Goal: Task Accomplishment & Management: Use online tool/utility

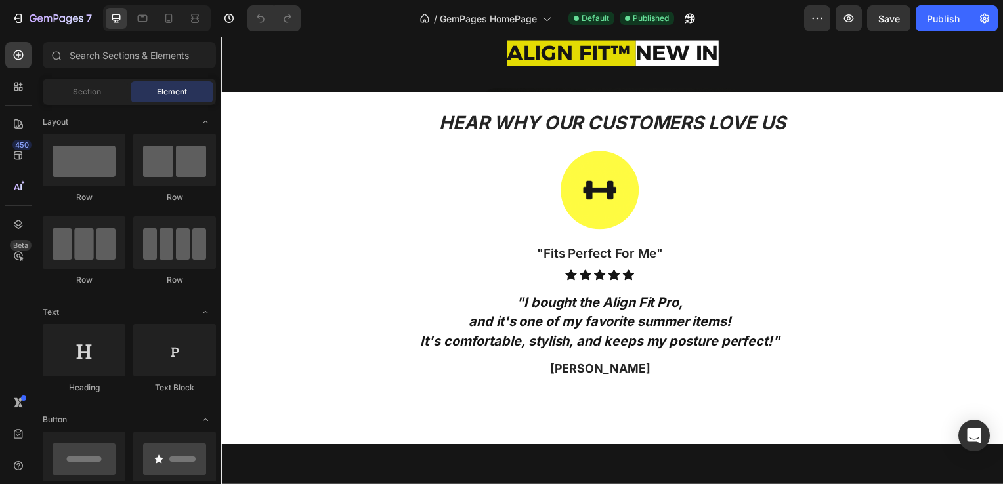
scroll to position [654, 0]
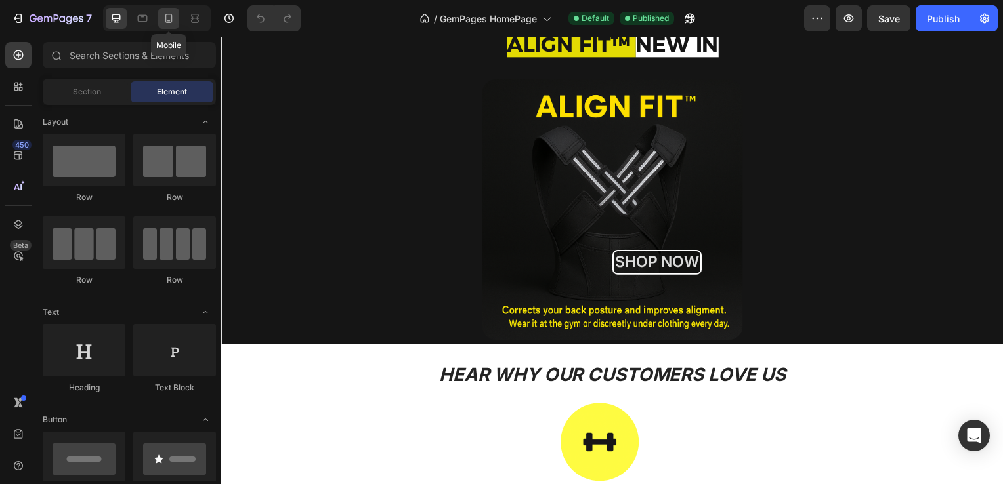
click at [170, 24] on icon at bounding box center [168, 18] width 13 height 13
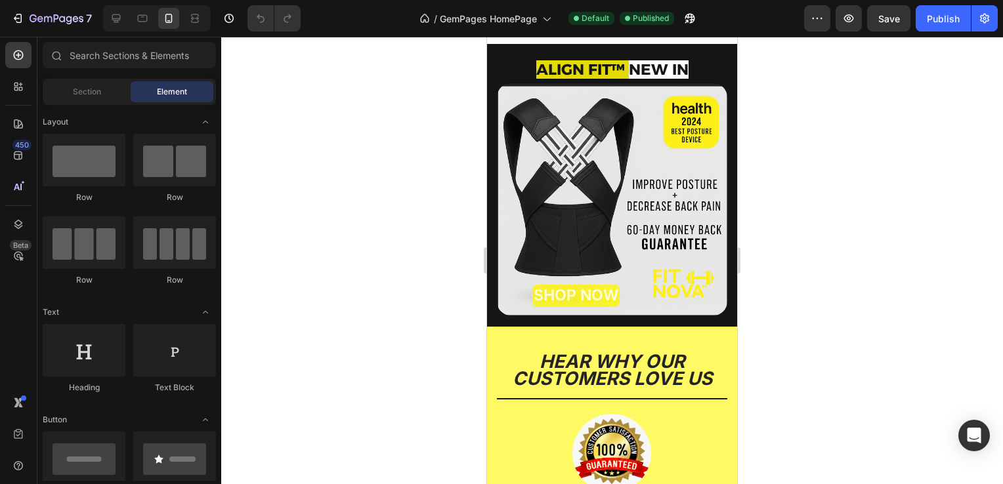
scroll to position [218, 0]
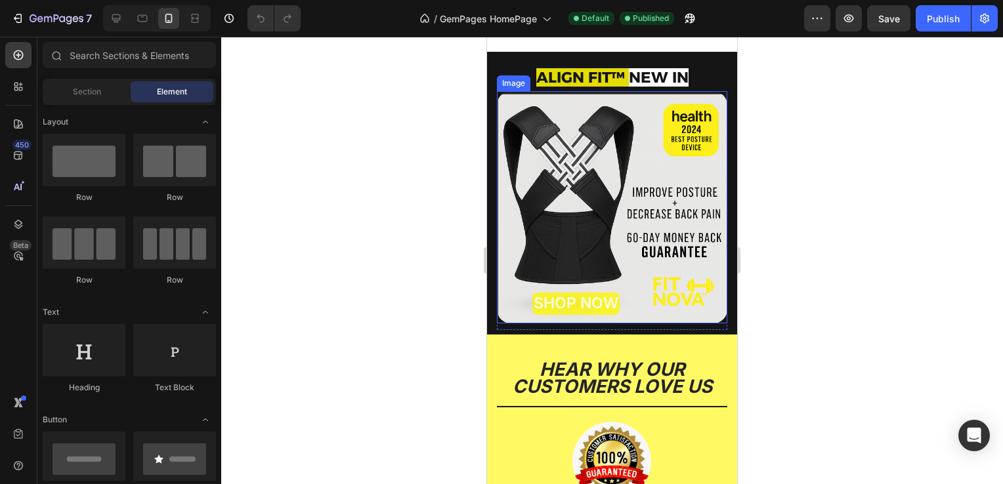
click at [681, 169] on img at bounding box center [612, 207] width 230 height 232
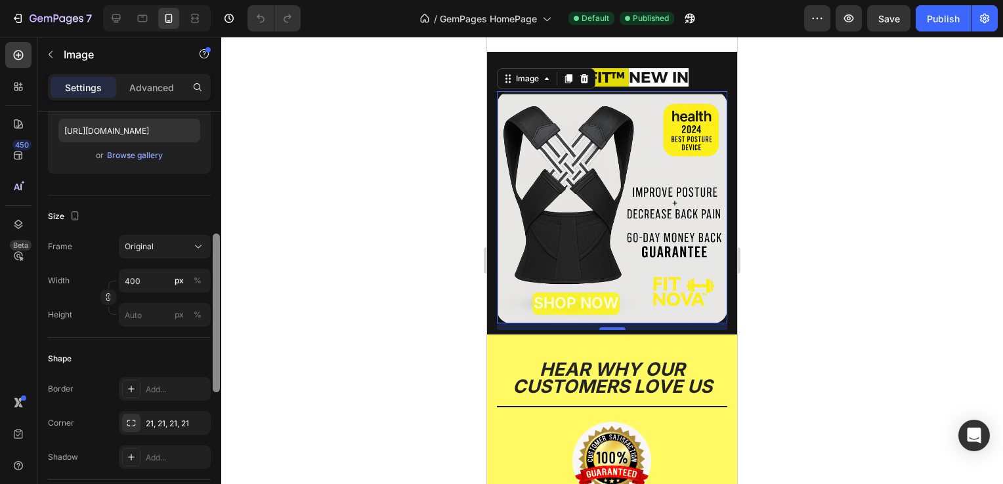
drag, startPoint x: 219, startPoint y: 142, endPoint x: 218, endPoint y: 238, distance: 95.1
click at [218, 238] on div at bounding box center [216, 313] width 7 height 159
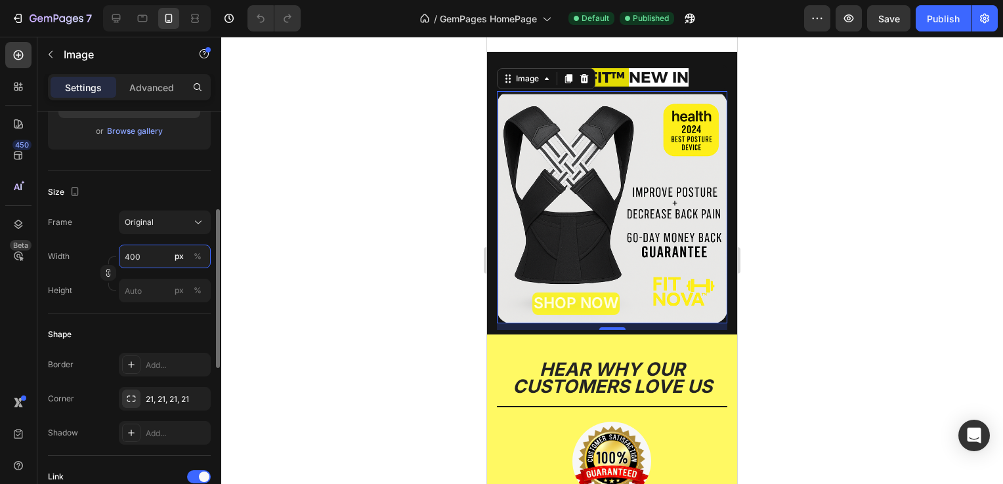
click at [163, 251] on input "400" at bounding box center [165, 257] width 92 height 24
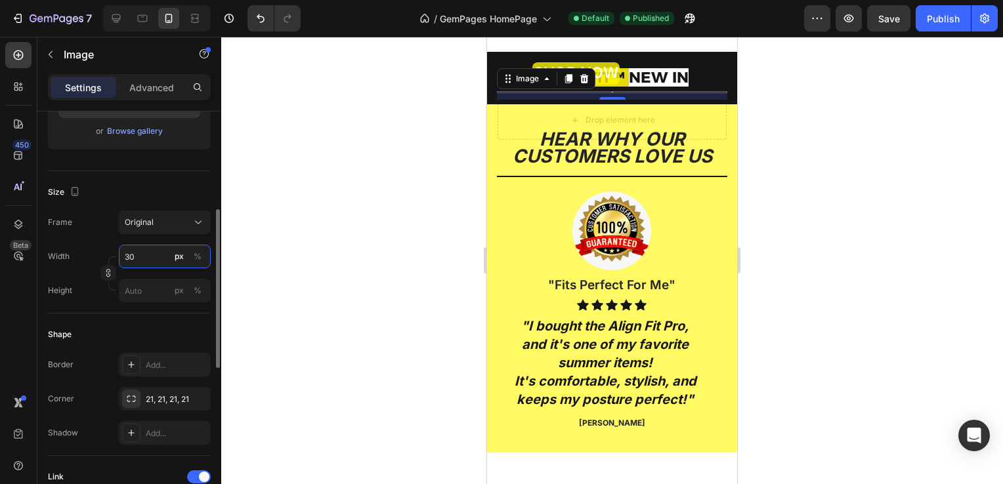
type input "300"
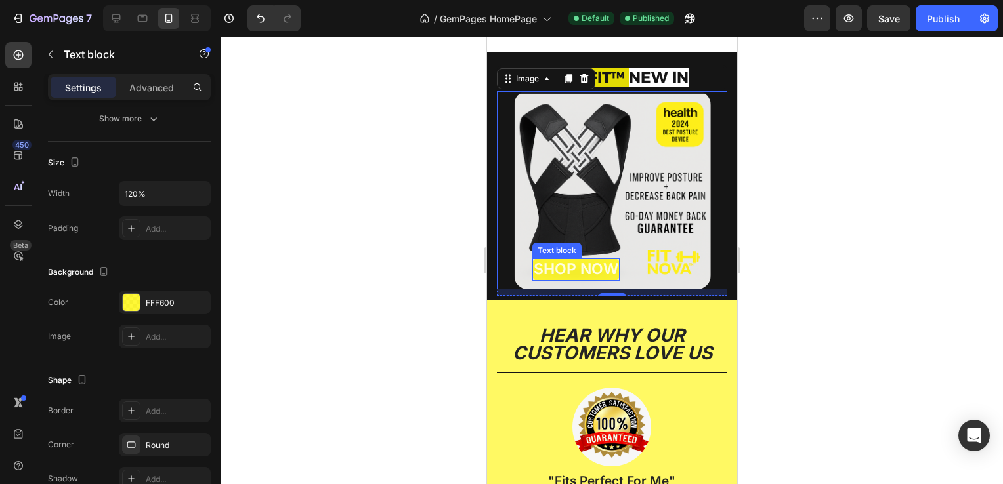
click at [566, 261] on span "SHOP NOW" at bounding box center [575, 269] width 85 height 18
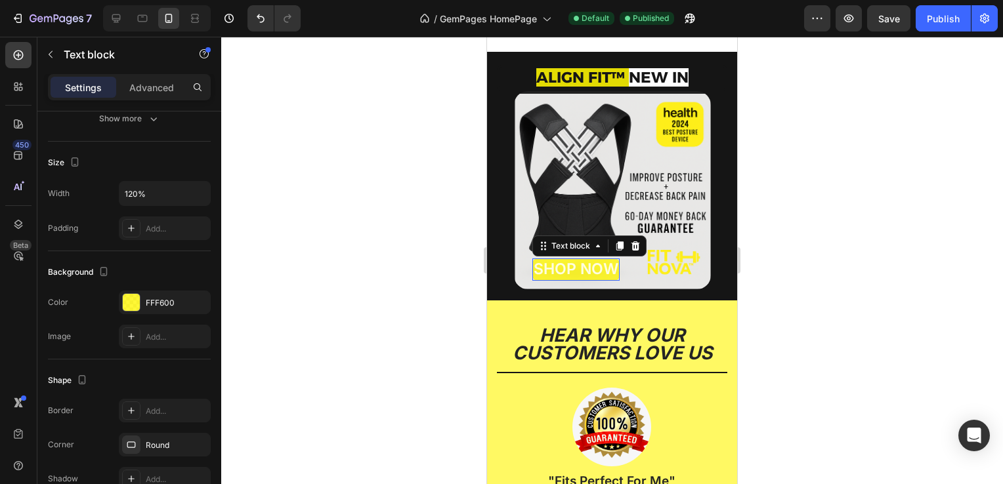
scroll to position [0, 0]
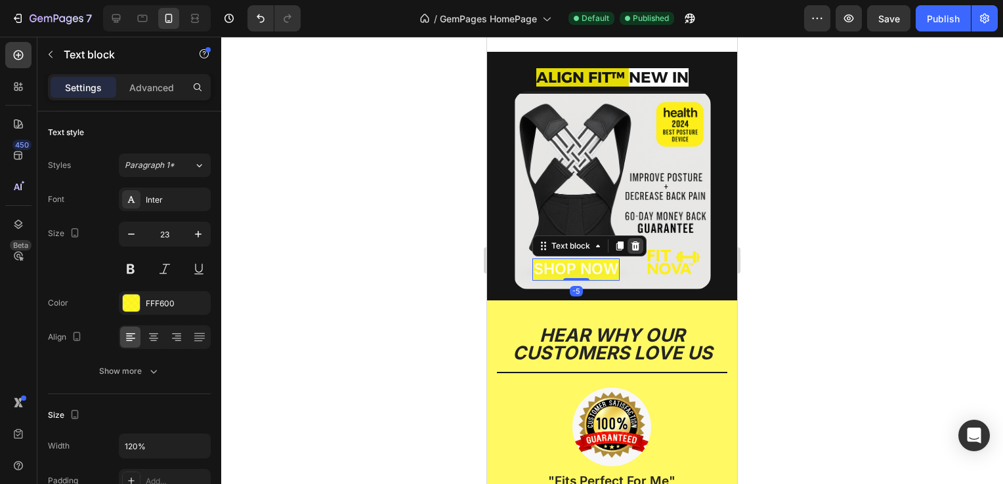
click at [627, 251] on div at bounding box center [635, 246] width 16 height 16
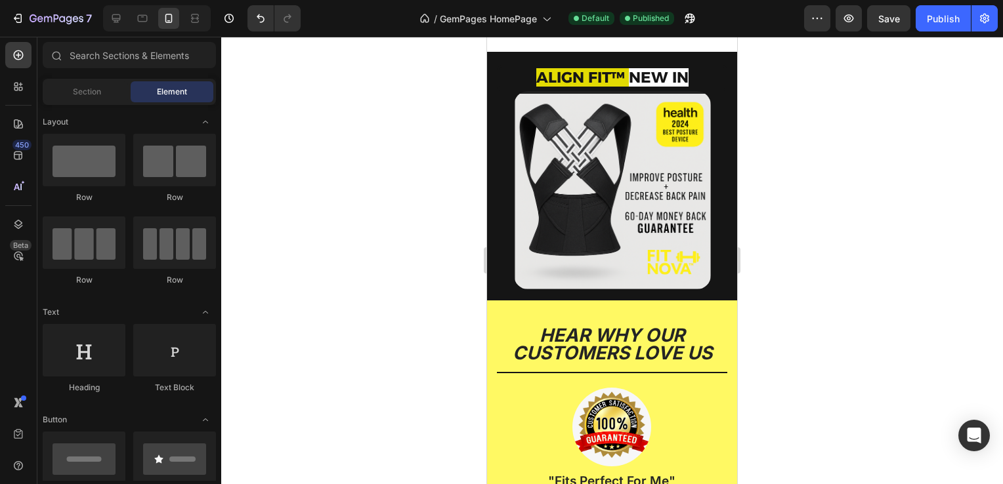
click at [410, 269] on div at bounding box center [612, 261] width 782 height 448
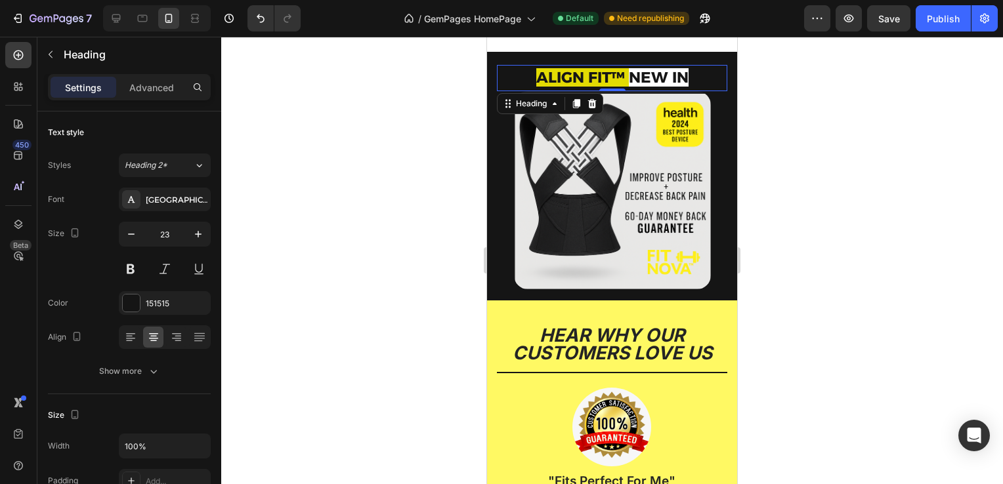
click at [669, 74] on strong "NEW IN" at bounding box center [659, 77] width 60 height 18
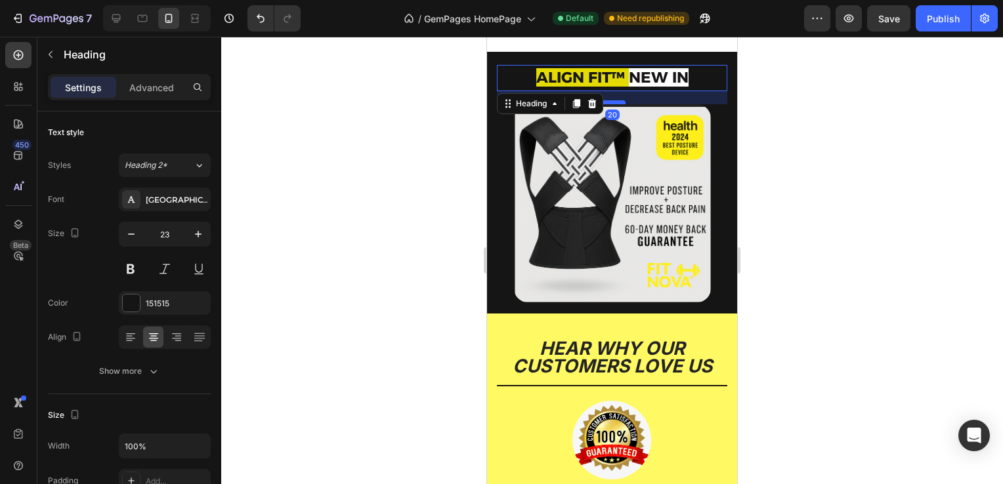
drag, startPoint x: 612, startPoint y: 89, endPoint x: 612, endPoint y: 102, distance: 13.1
click at [612, 102] on div at bounding box center [612, 102] width 26 height 4
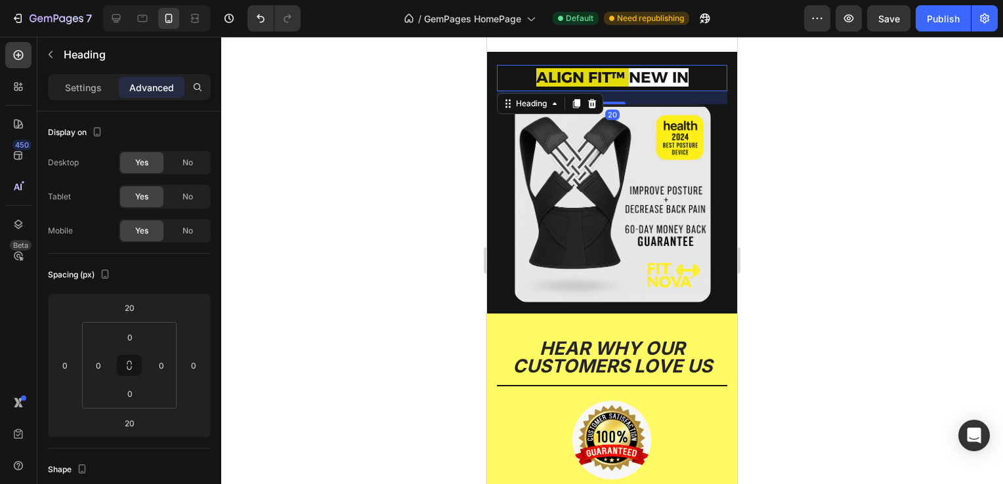
click at [420, 177] on div at bounding box center [612, 261] width 782 height 448
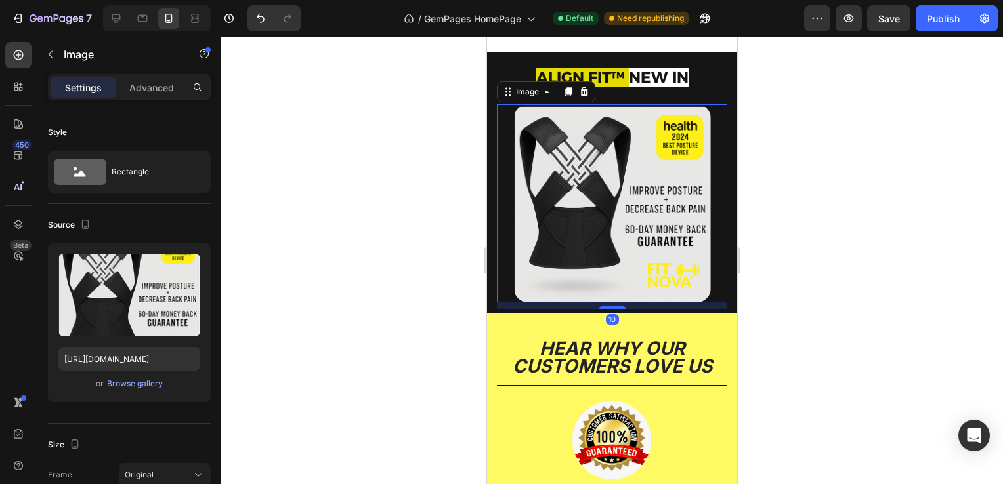
click at [664, 162] on img at bounding box center [612, 203] width 197 height 198
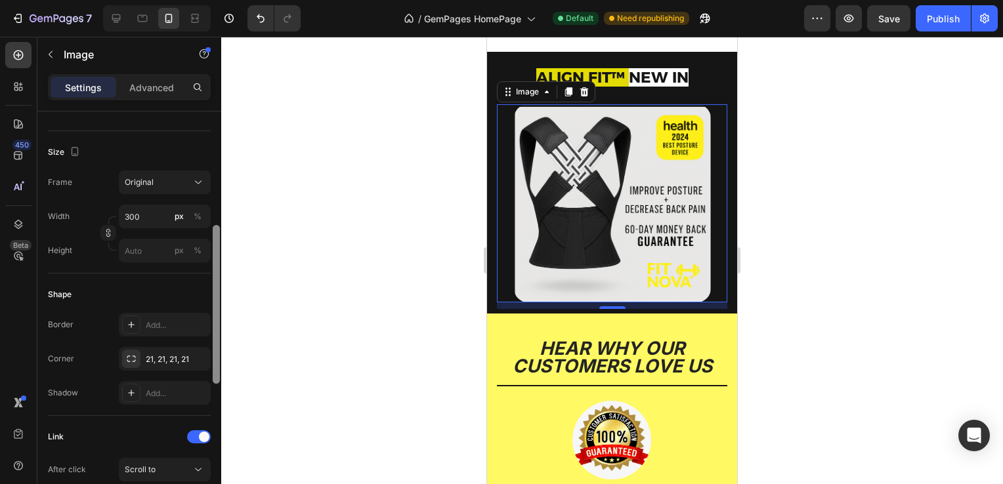
scroll to position [294, 0]
drag, startPoint x: 215, startPoint y: 227, endPoint x: 210, endPoint y: 338, distance: 111.0
click at [210, 338] on div "Style Rectangle Source Upload Image [URL][DOMAIN_NAME] or Browse gallery Size F…" at bounding box center [129, 317] width 184 height 410
click at [176, 352] on div "21, 21, 21, 21" at bounding box center [165, 358] width 38 height 12
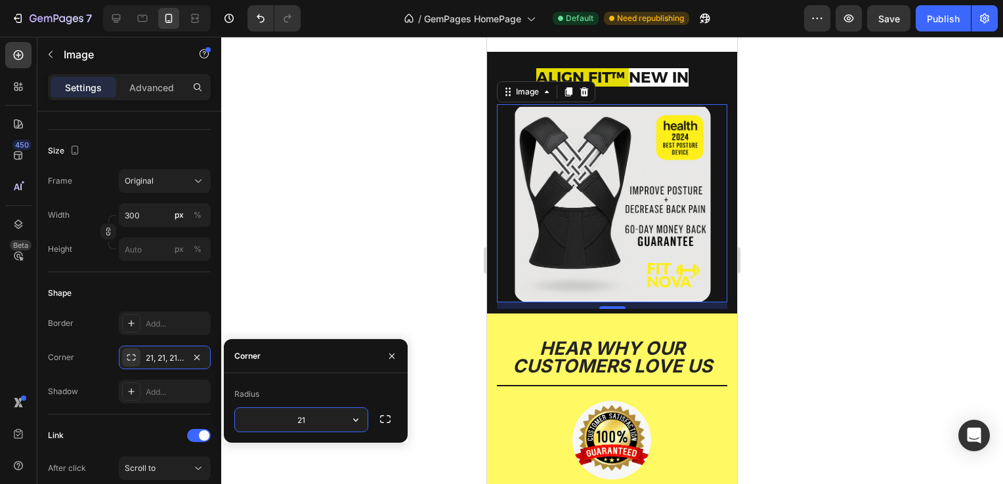
click at [323, 424] on input "21" at bounding box center [301, 420] width 133 height 24
type input "1"
type input "2"
type input "3"
type input "4"
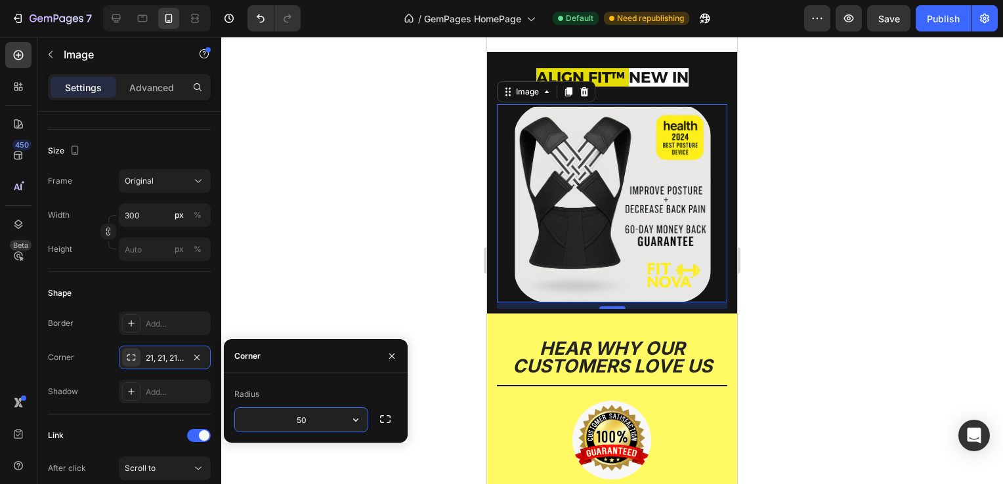
type input "5"
type input "6"
type input "1"
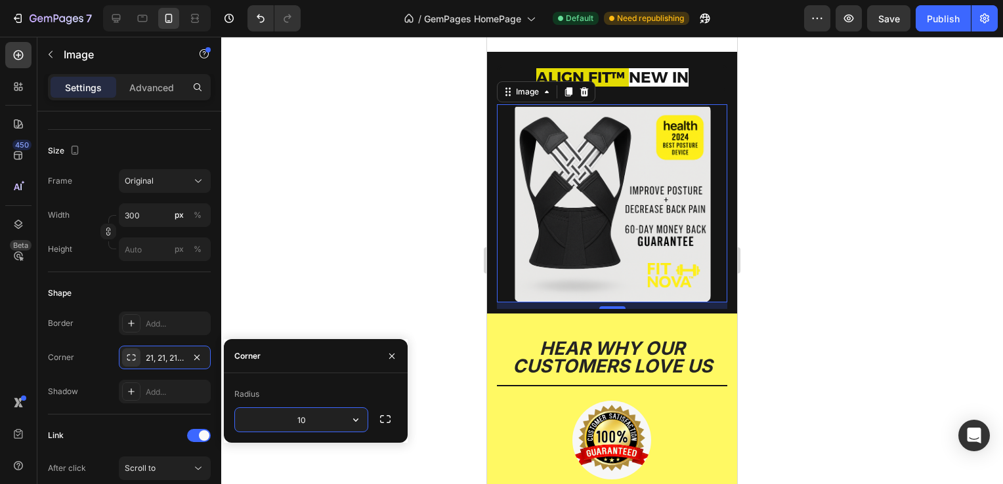
type input "1"
type input "8"
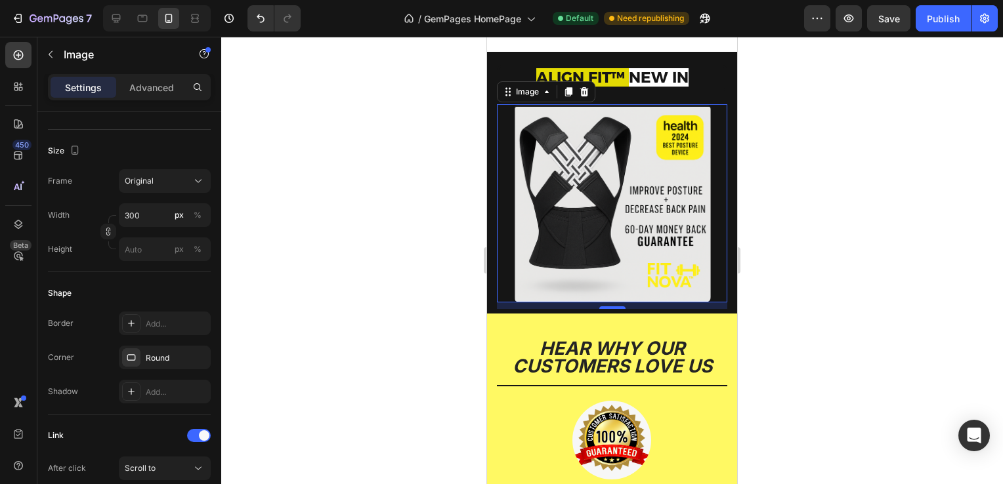
click at [438, 193] on div at bounding box center [612, 261] width 782 height 448
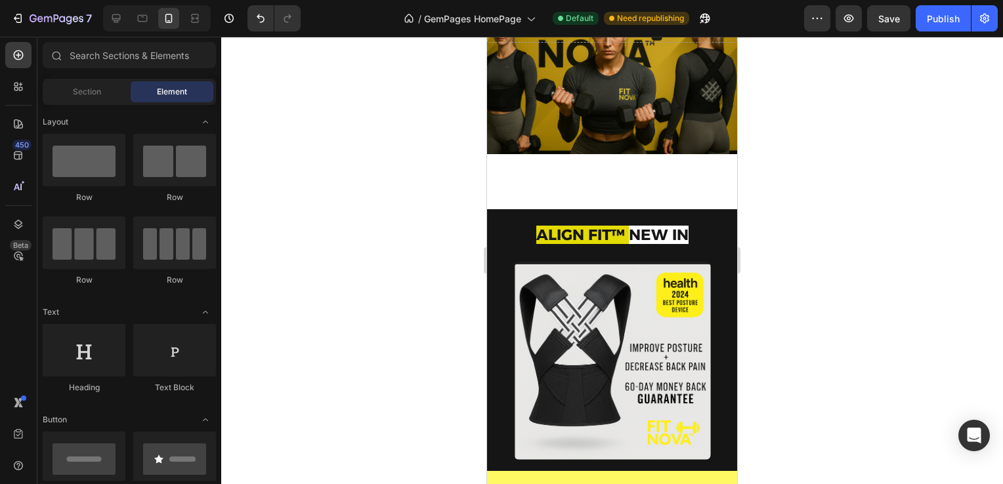
scroll to position [58, 0]
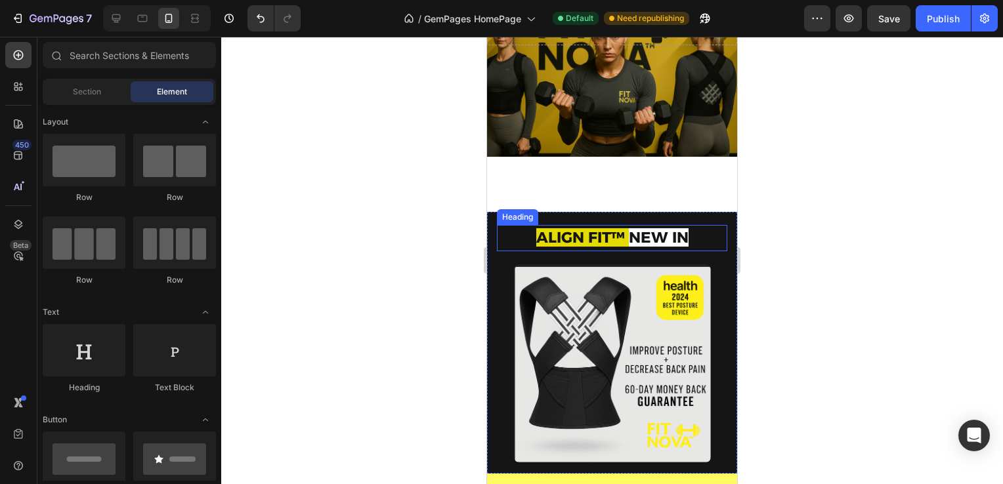
click at [623, 225] on h2 "ALIGN FIT™ NEW IN" at bounding box center [612, 238] width 230 height 26
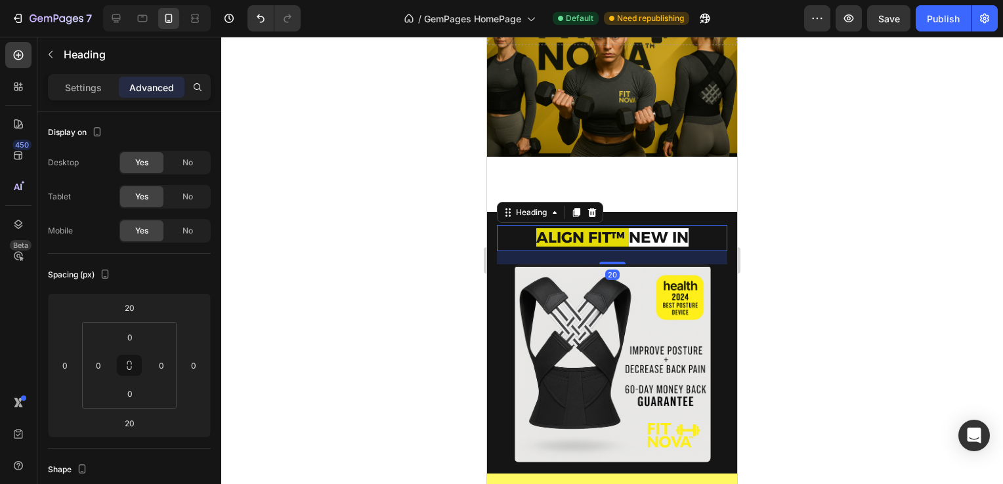
click at [616, 235] on strong "ALIGN FIT™" at bounding box center [580, 237] width 89 height 18
click at [129, 316] on input "20" at bounding box center [129, 308] width 26 height 20
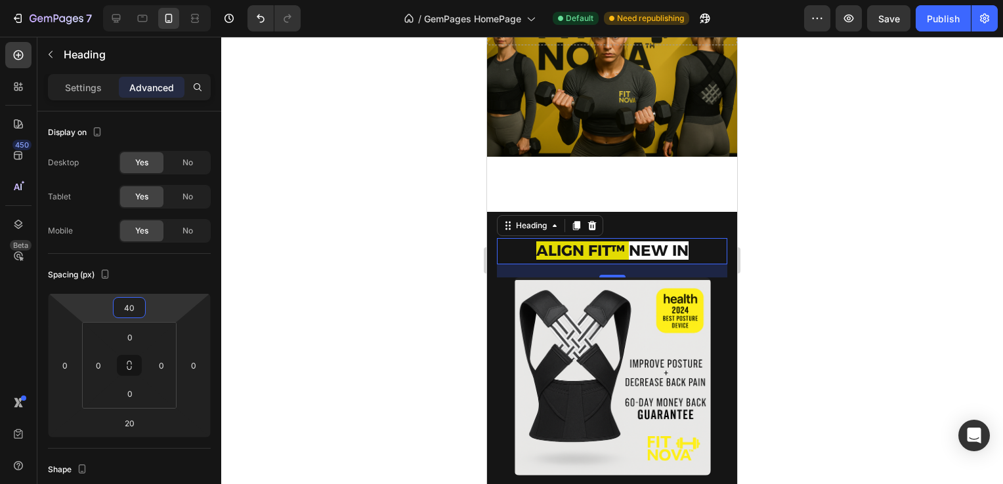
type input "40"
click at [327, 241] on div at bounding box center [612, 261] width 782 height 448
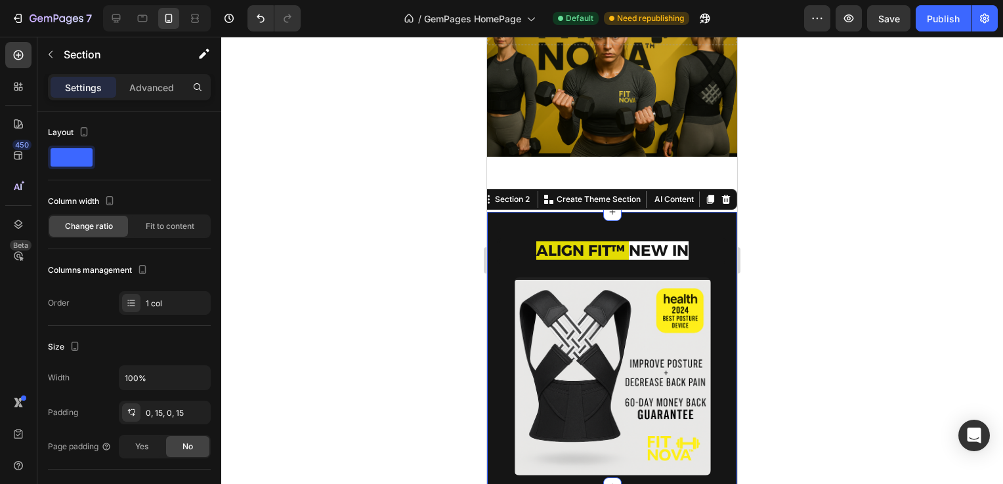
click at [541, 221] on div "ALIGN FIT™ NEW IN Heading Image Row Row" at bounding box center [612, 349] width 230 height 275
click at [159, 90] on p "Advanced" at bounding box center [151, 88] width 45 height 14
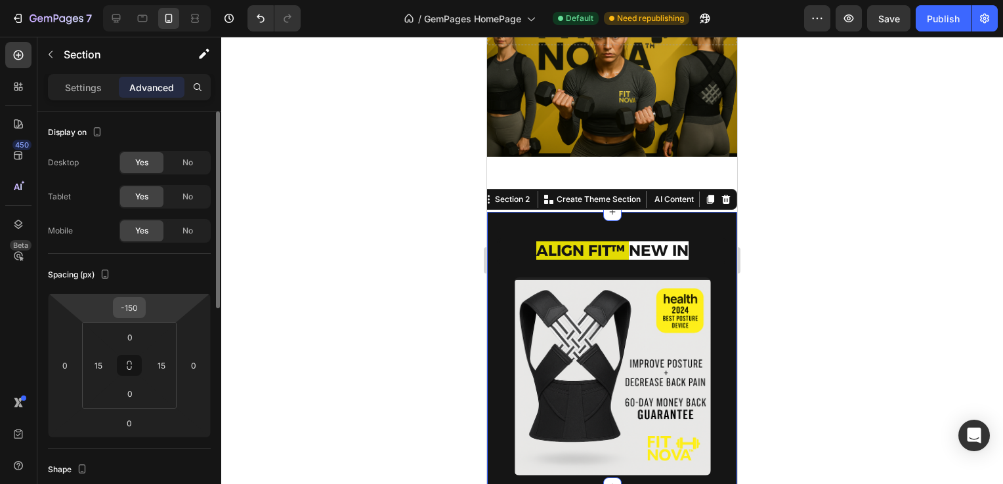
click at [138, 306] on input "-150" at bounding box center [129, 308] width 26 height 20
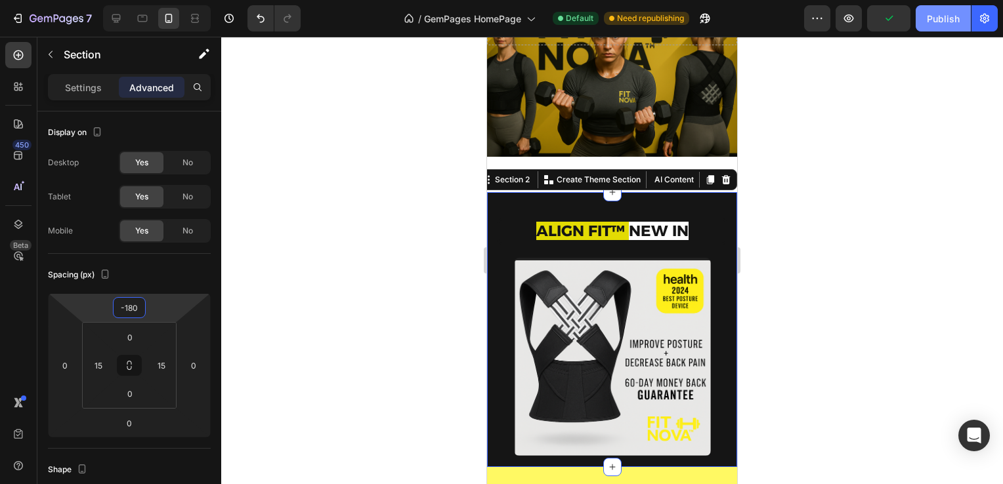
type input "-180"
click at [927, 22] on button "Publish" at bounding box center [942, 18] width 55 height 26
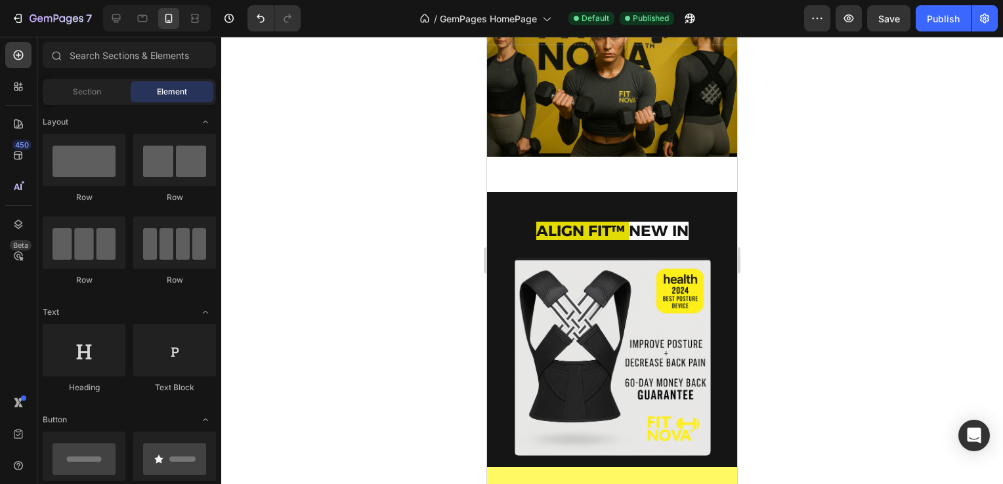
scroll to position [0, 0]
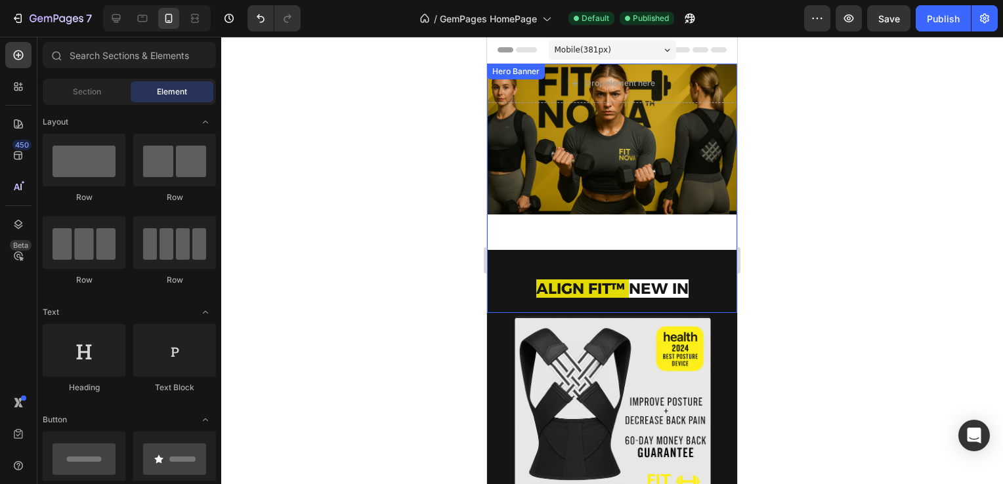
click at [643, 146] on div "SHOP NOW Button" at bounding box center [612, 182] width 250 height 159
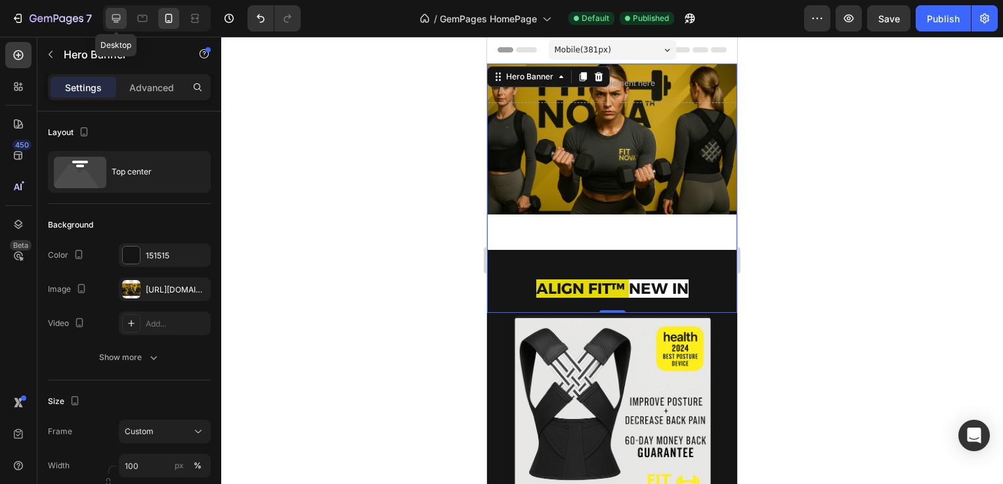
click at [125, 20] on div at bounding box center [116, 18] width 21 height 21
type input "800"
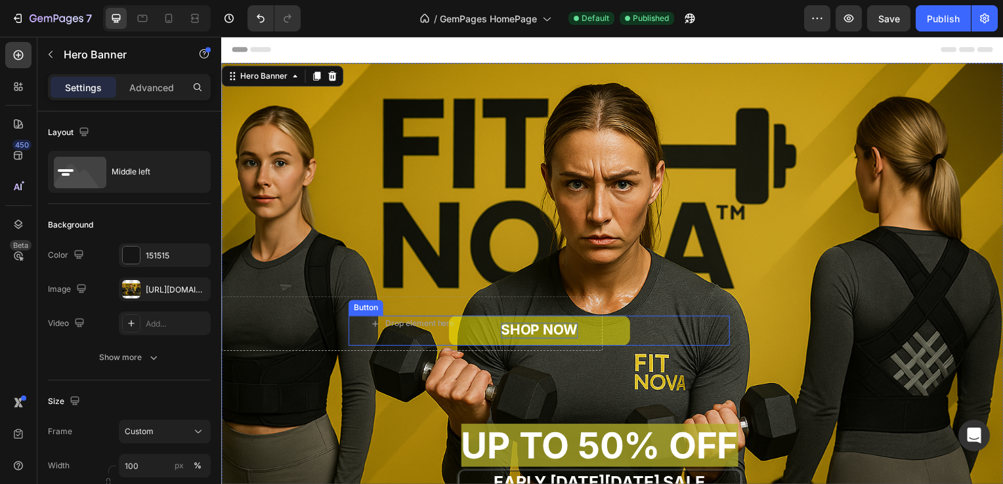
click at [518, 329] on span "SHOP NOW" at bounding box center [541, 332] width 77 height 16
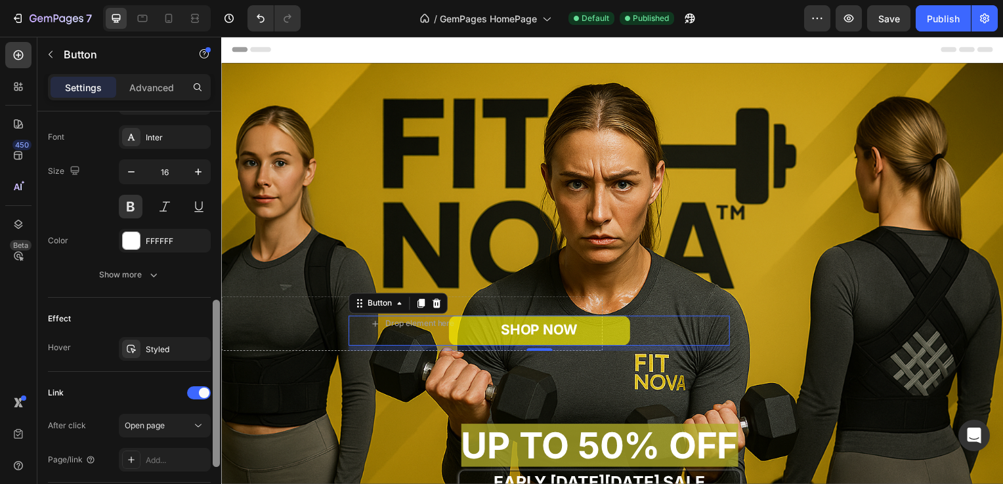
scroll to position [516, 0]
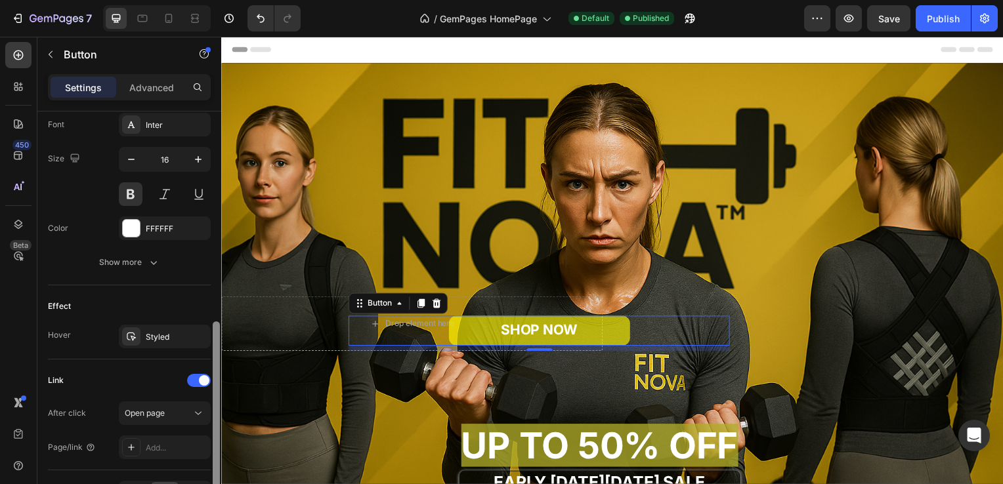
drag, startPoint x: 217, startPoint y: 140, endPoint x: 211, endPoint y: 350, distance: 210.7
click at [211, 350] on div at bounding box center [216, 317] width 10 height 411
click at [164, 413] on span "Open page" at bounding box center [145, 413] width 40 height 10
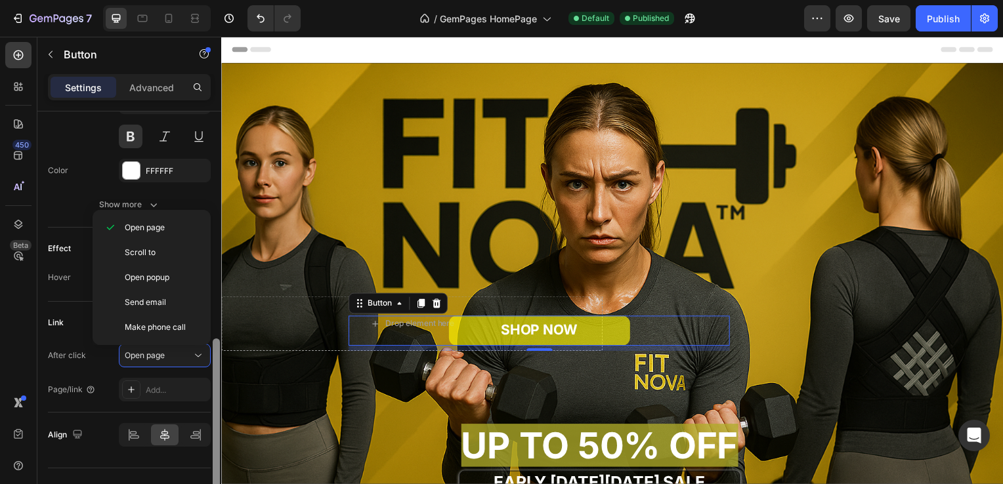
drag, startPoint x: 215, startPoint y: 387, endPoint x: 210, endPoint y: 412, distance: 25.5
click at [210, 411] on div "Size Width Auto Height Auto Padding 11, 80, 11, 80 Background Color FFF600 Imag…" at bounding box center [129, 317] width 184 height 410
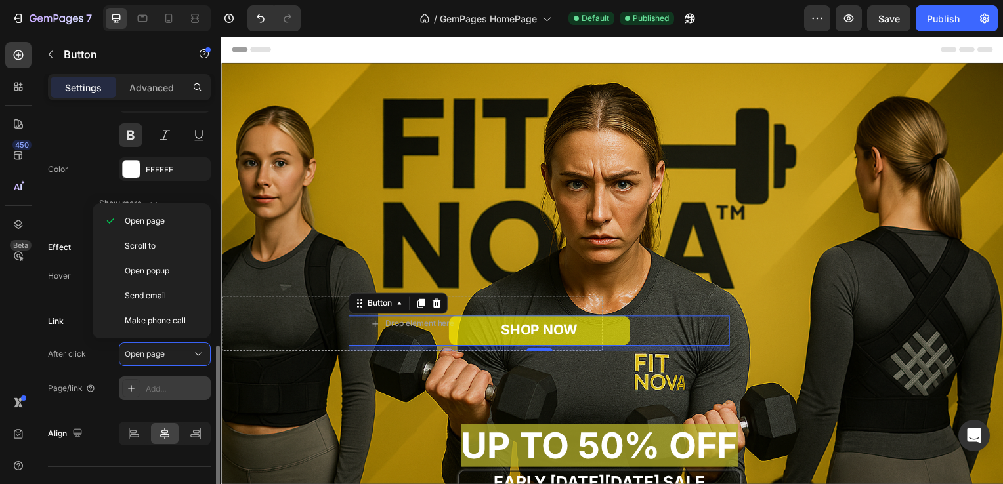
click at [157, 387] on div "Add..." at bounding box center [177, 389] width 62 height 12
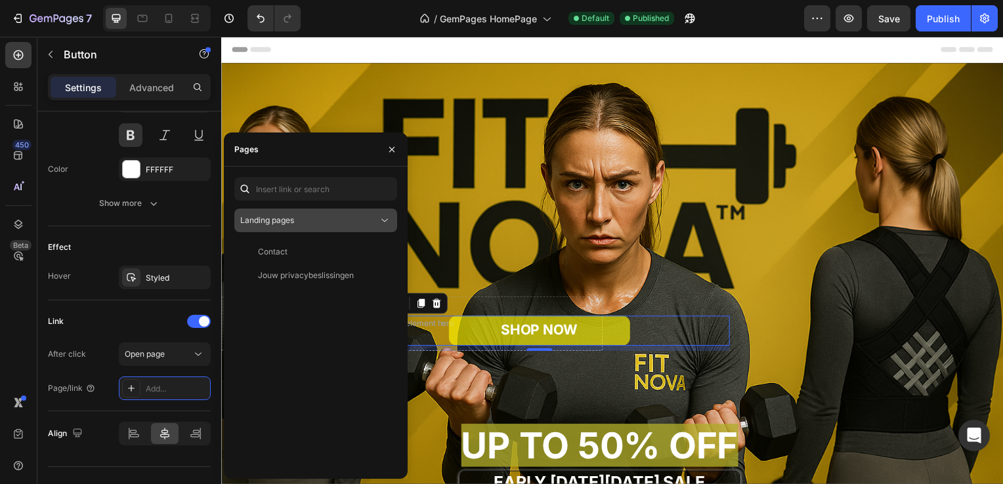
click at [315, 218] on div "Landing pages" at bounding box center [309, 221] width 138 height 12
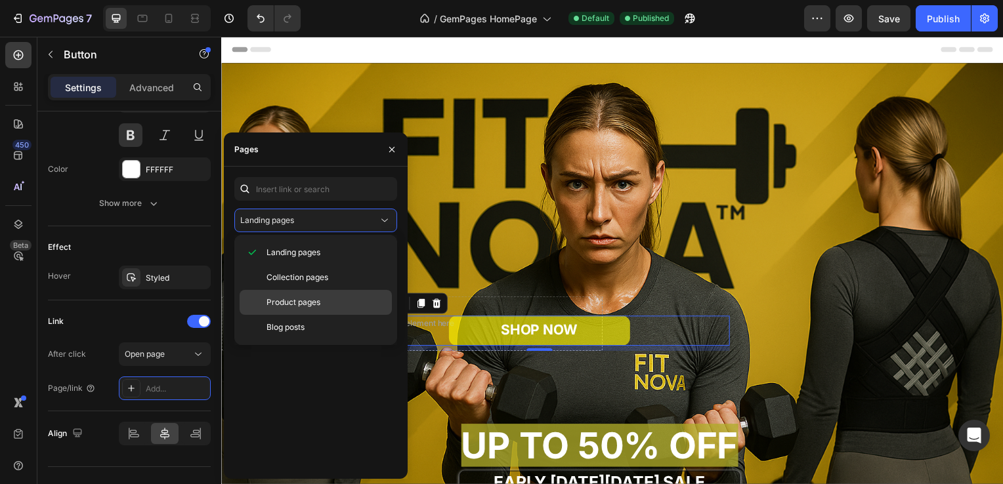
click at [297, 297] on span "Product pages" at bounding box center [293, 303] width 54 height 12
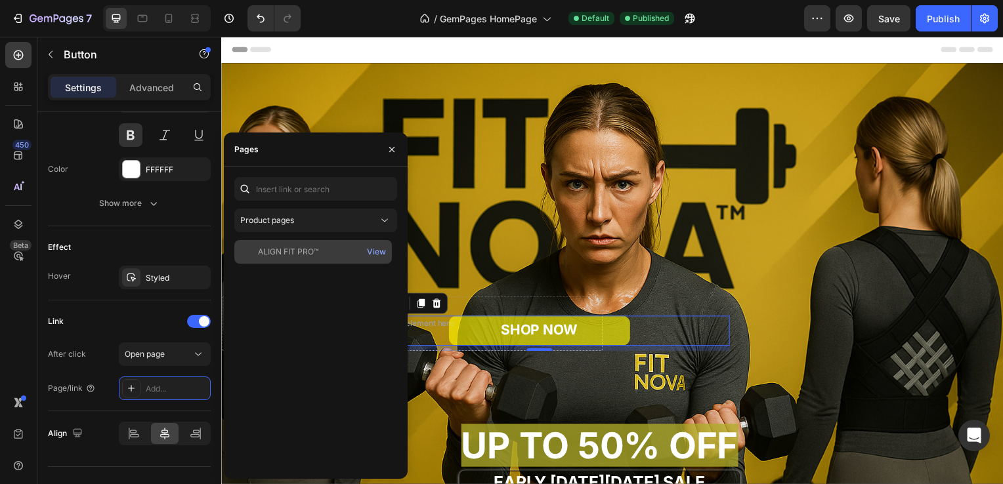
click at [296, 252] on div "ALIGN FIT PRO™" at bounding box center [288, 252] width 60 height 12
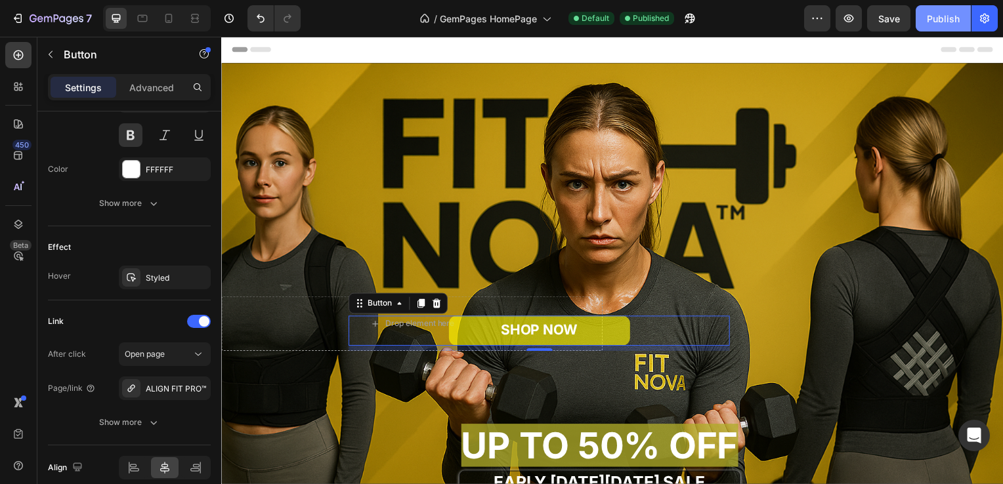
click at [953, 26] on button "Publish" at bounding box center [942, 18] width 55 height 26
